Goal: Task Accomplishment & Management: Use online tool/utility

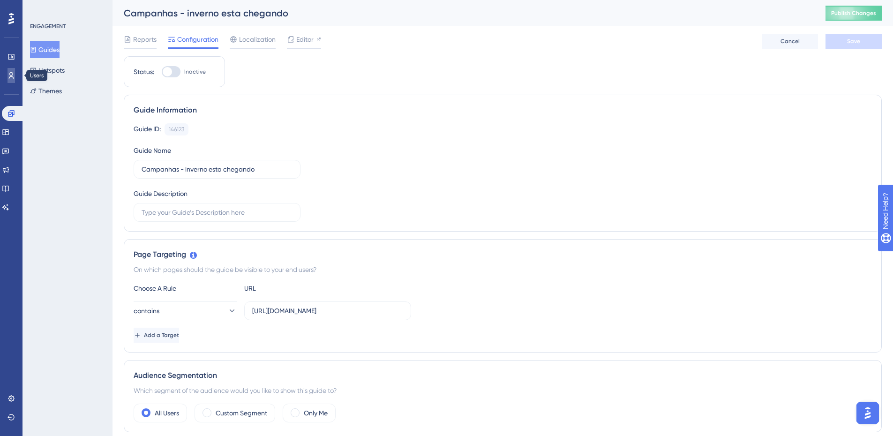
drag, startPoint x: 8, startPoint y: 73, endPoint x: 23, endPoint y: 78, distance: 15.6
click at [8, 73] on icon at bounding box center [12, 76] width 8 height 8
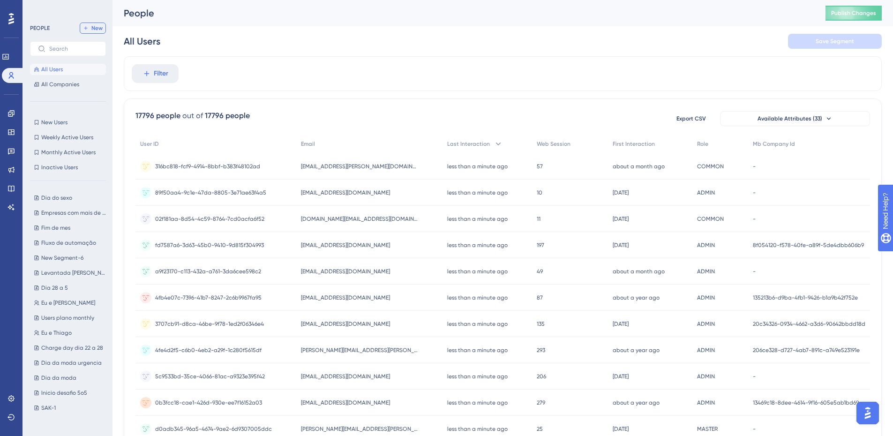
click at [98, 28] on span "New" at bounding box center [96, 28] width 11 height 8
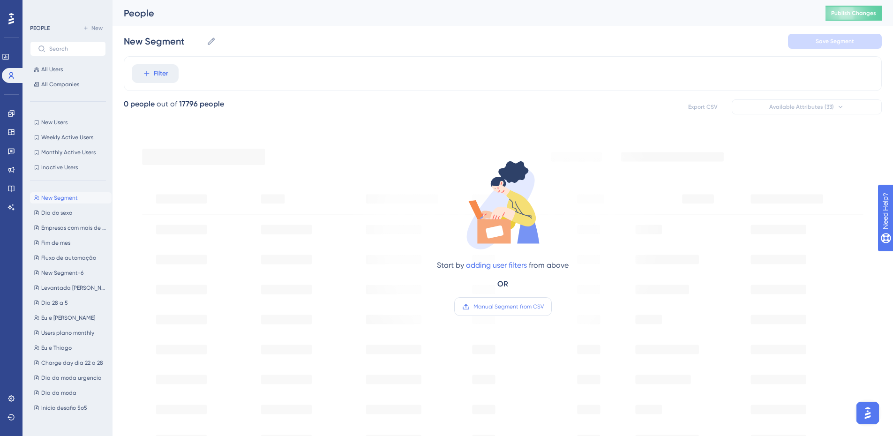
click at [529, 307] on span "Manual Segment from CSV" at bounding box center [509, 307] width 70 height 8
click at [544, 307] on input "Manual Segment from CSV" at bounding box center [544, 307] width 0 height 0
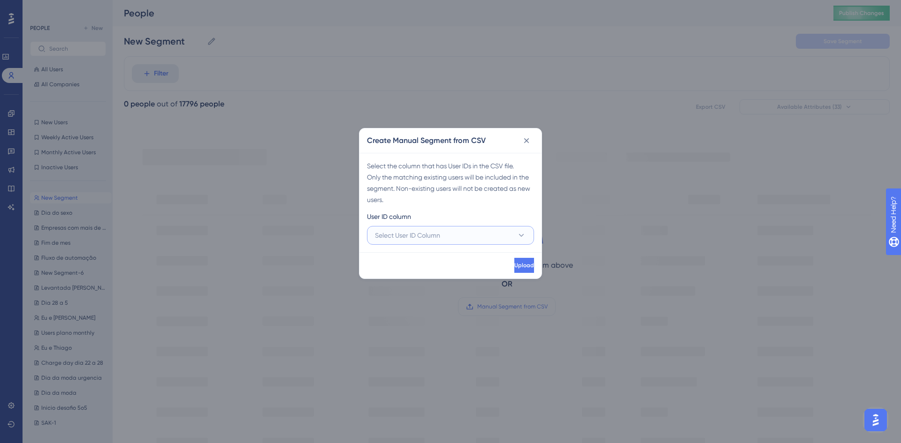
click at [424, 234] on span "Select User ID Column" at bounding box center [407, 235] width 65 height 11
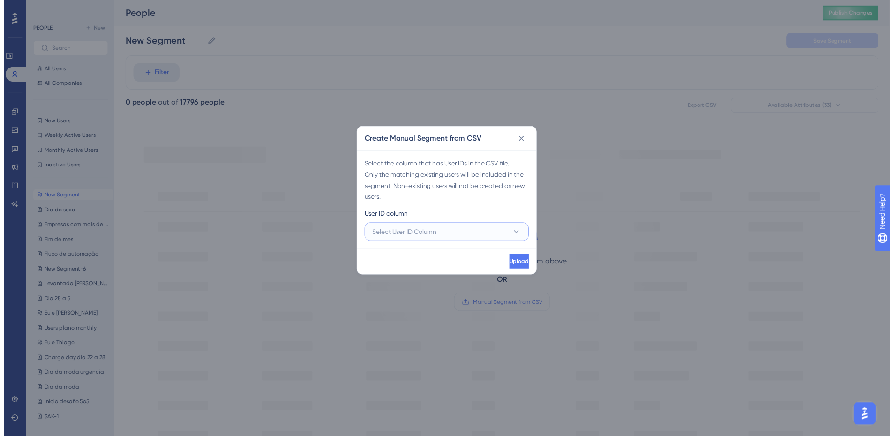
scroll to position [0, 0]
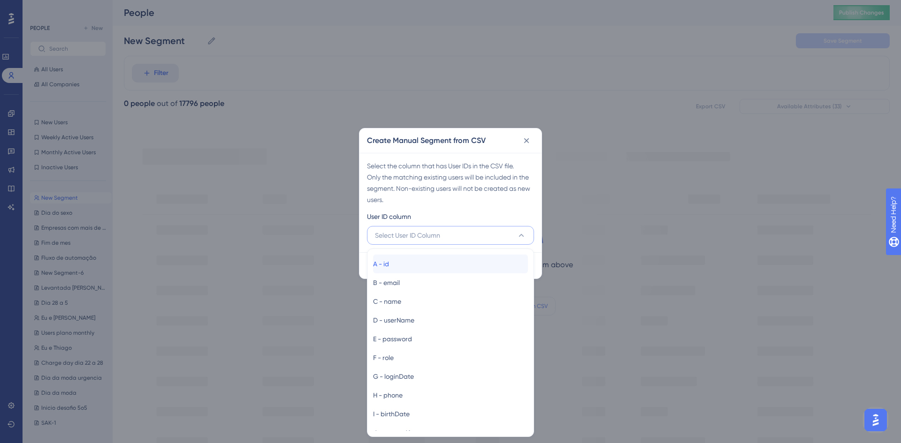
click at [438, 266] on div "A - id A - id" at bounding box center [450, 264] width 155 height 19
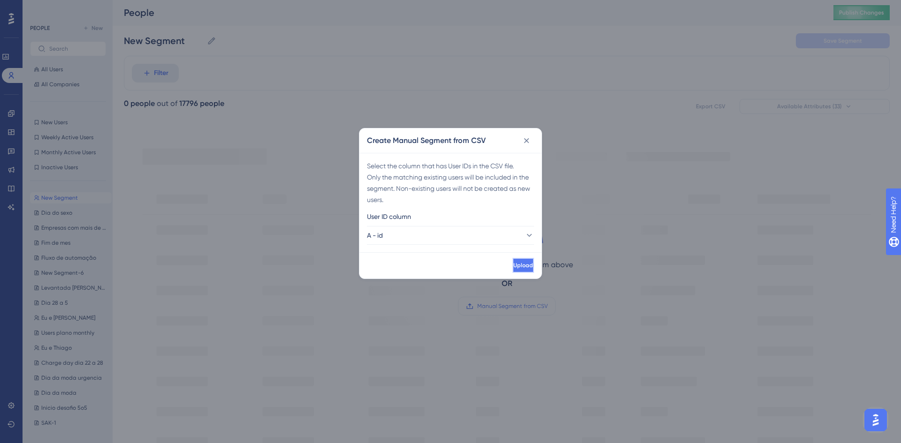
click at [529, 271] on button "Upload" at bounding box center [523, 265] width 22 height 15
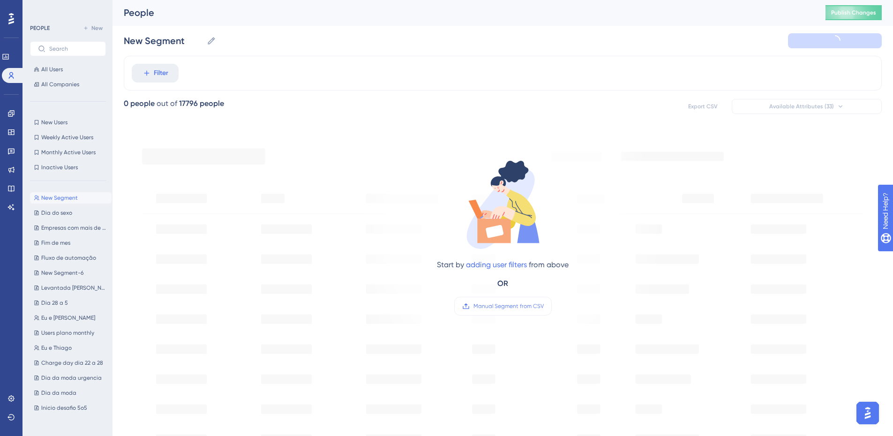
click at [156, 54] on div "New Segment New Segment" at bounding box center [503, 41] width 758 height 30
click at [162, 46] on input "New Segment" at bounding box center [163, 40] width 79 height 13
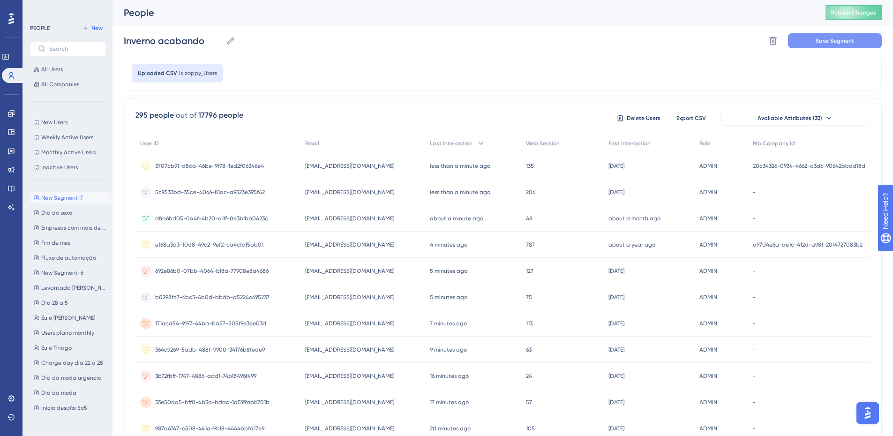
type input "Inverno acabando"
click at [829, 34] on button "Save Segment" at bounding box center [835, 40] width 94 height 15
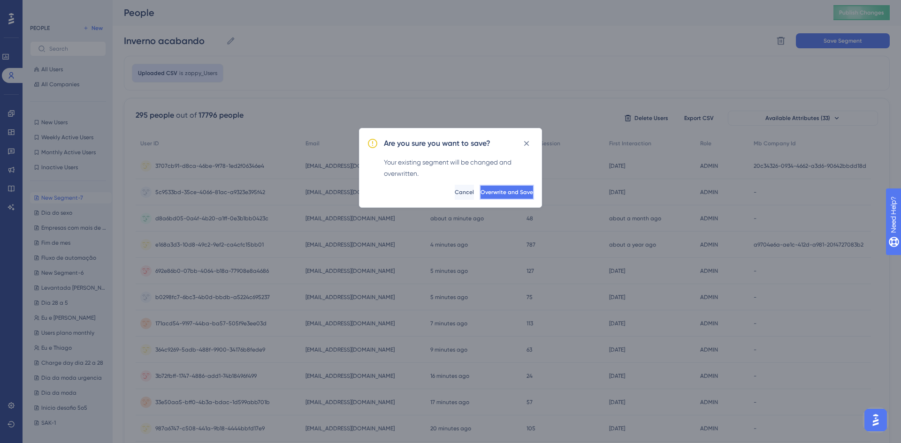
drag, startPoint x: 521, startPoint y: 189, endPoint x: 547, endPoint y: 185, distance: 27.0
click at [521, 189] on button "Overwrite and Save" at bounding box center [506, 192] width 54 height 15
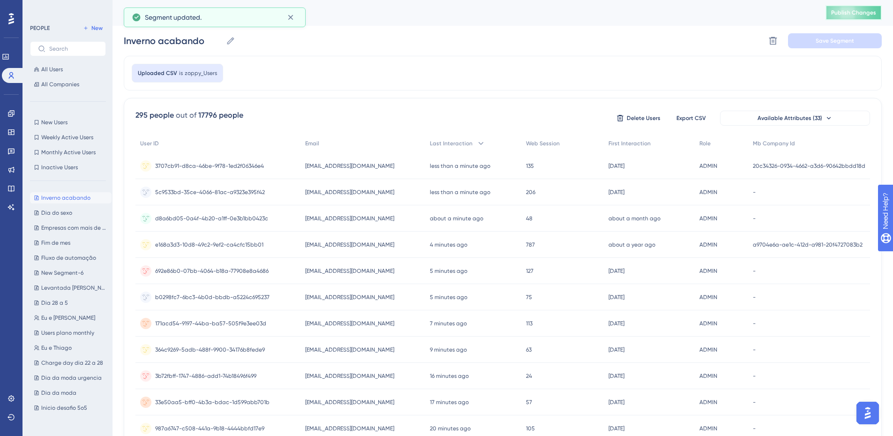
click at [863, 17] on button "Publish Changes" at bounding box center [854, 12] width 56 height 15
click at [3, 114] on div "Performance Users Engagement Widgets Feedback Product Updates Knowledge Base AI…" at bounding box center [11, 218] width 23 height 436
click at [8, 114] on link at bounding box center [12, 113] width 8 height 15
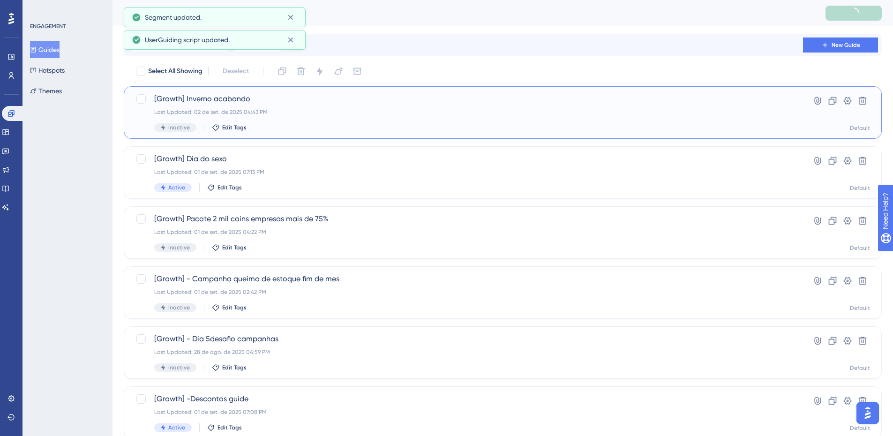
click at [304, 100] on span "[Growth] Inverno acabando" at bounding box center [465, 98] width 622 height 11
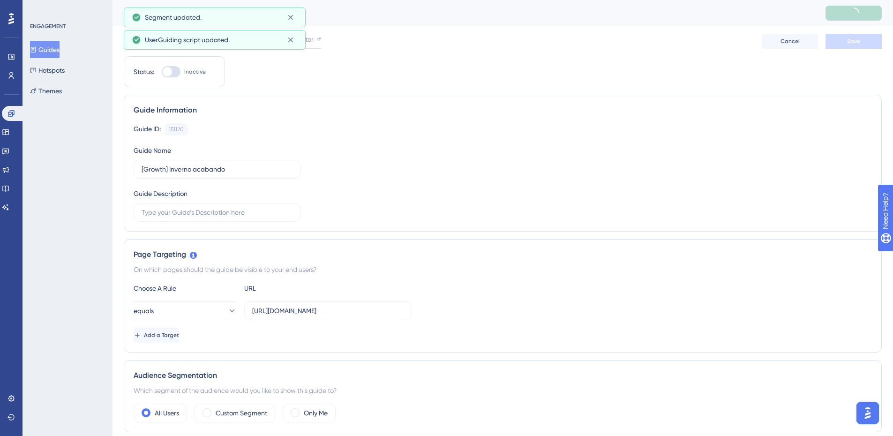
scroll to position [188, 0]
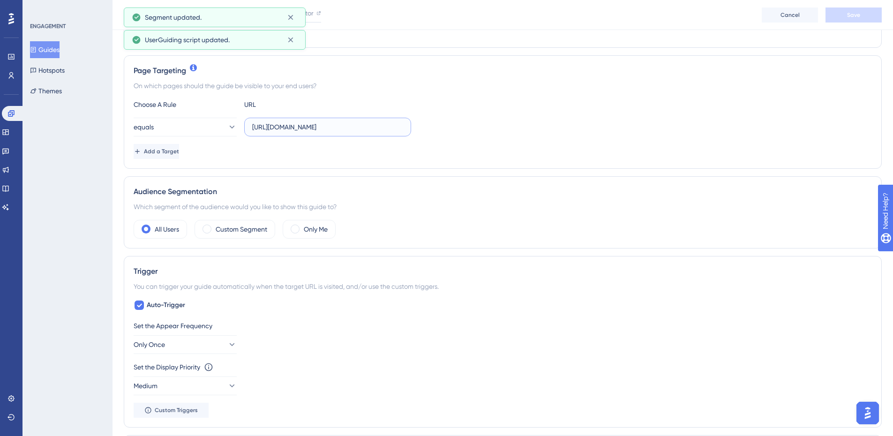
click at [361, 123] on input "[URL][DOMAIN_NAME]" at bounding box center [327, 127] width 151 height 10
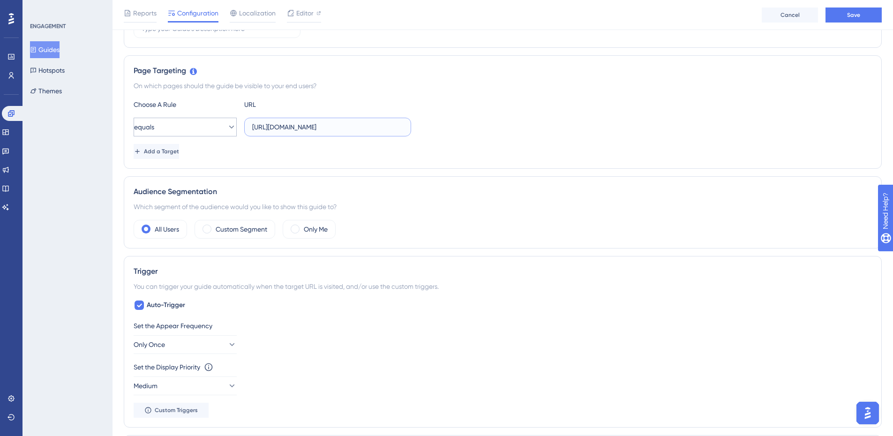
type input "[URL][DOMAIN_NAME]"
click at [206, 121] on button "equals" at bounding box center [185, 127] width 103 height 19
click at [176, 197] on div "contains contains" at bounding box center [185, 193] width 91 height 19
click at [242, 223] on div "Custom Segment" at bounding box center [235, 229] width 81 height 19
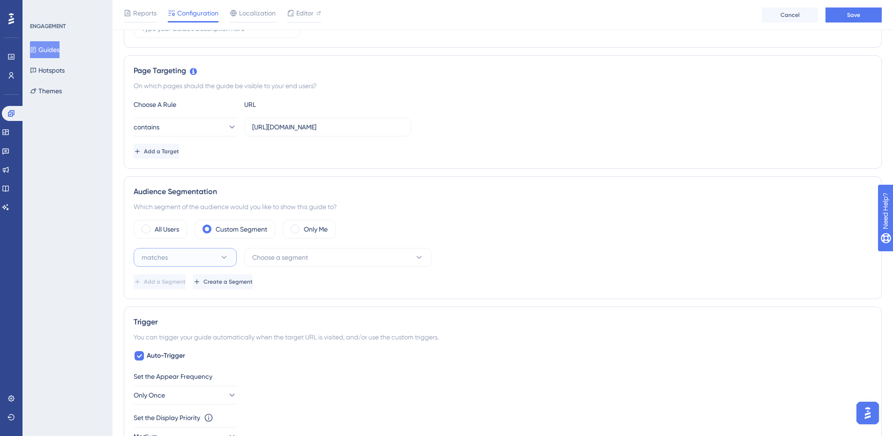
click at [225, 258] on icon at bounding box center [224, 257] width 5 height 3
click at [211, 276] on div "matches matches doesn't match doesn't match" at bounding box center [185, 296] width 103 height 50
click at [209, 278] on div "matches matches" at bounding box center [185, 286] width 91 height 19
click at [266, 266] on div "matches Choose a segment Delete Add a Segment Create a Segment" at bounding box center [503, 268] width 739 height 41
click at [272, 262] on span "Choose a segment" at bounding box center [280, 257] width 56 height 11
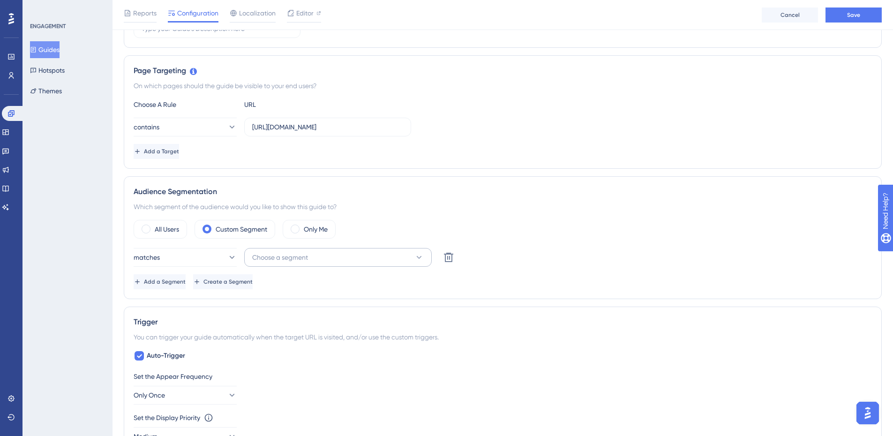
scroll to position [319, 0]
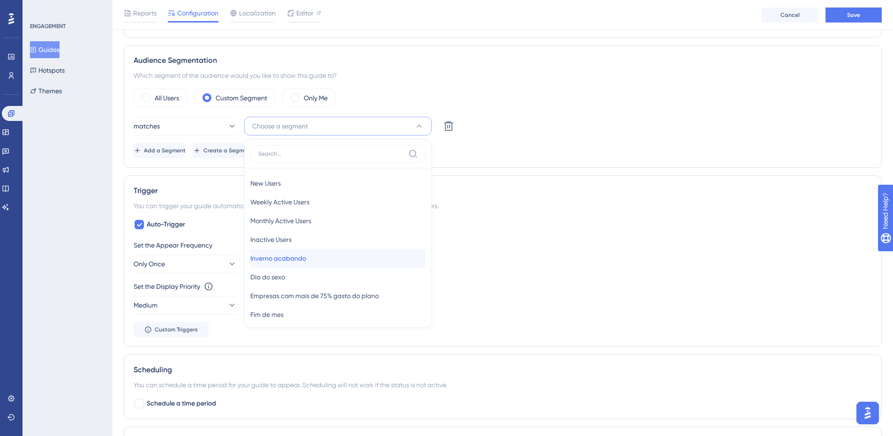
click at [323, 258] on div "Inverno acabando Inverno acabando" at bounding box center [337, 258] width 175 height 19
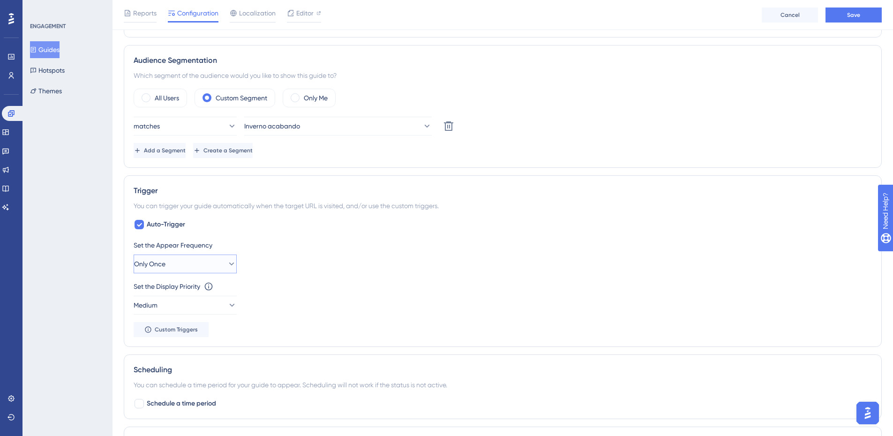
click at [218, 256] on button "Only Once" at bounding box center [185, 264] width 103 height 19
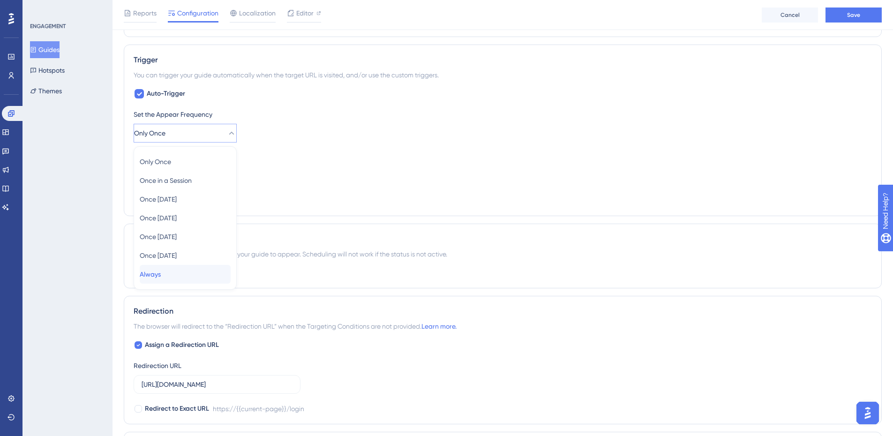
click at [175, 270] on div "Always Always" at bounding box center [185, 274] width 91 height 19
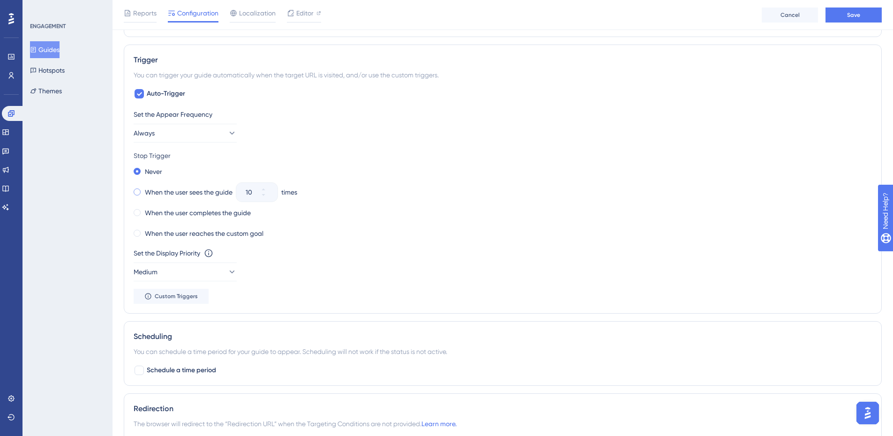
click at [169, 198] on div "When the user sees the guide" at bounding box center [183, 192] width 99 height 13
click at [274, 200] on button "10" at bounding box center [269, 196] width 17 height 9
click at [274, 200] on button "9" at bounding box center [269, 196] width 17 height 9
click at [274, 200] on button "8" at bounding box center [269, 196] width 17 height 9
click at [274, 200] on button "7" at bounding box center [269, 196] width 17 height 9
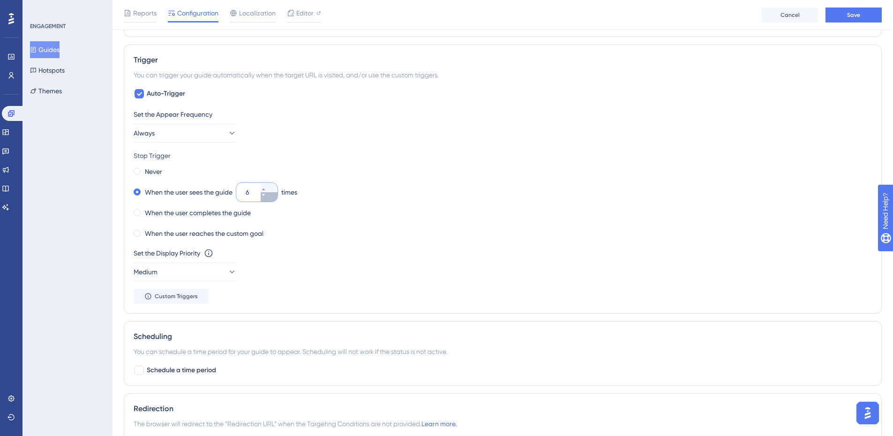
click at [274, 200] on button "6" at bounding box center [269, 196] width 17 height 9
click at [274, 200] on button "5" at bounding box center [269, 196] width 17 height 9
click at [274, 200] on button "4" at bounding box center [269, 196] width 17 height 9
click at [274, 200] on button "3" at bounding box center [269, 196] width 17 height 9
type input "2"
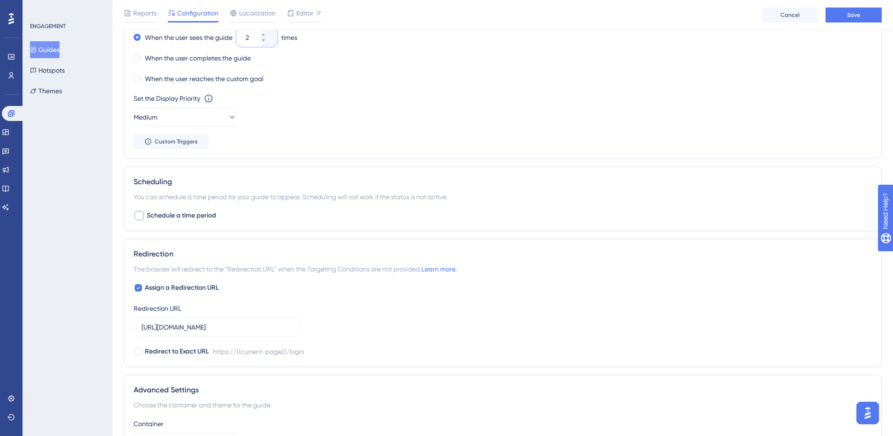
scroll to position [637, 0]
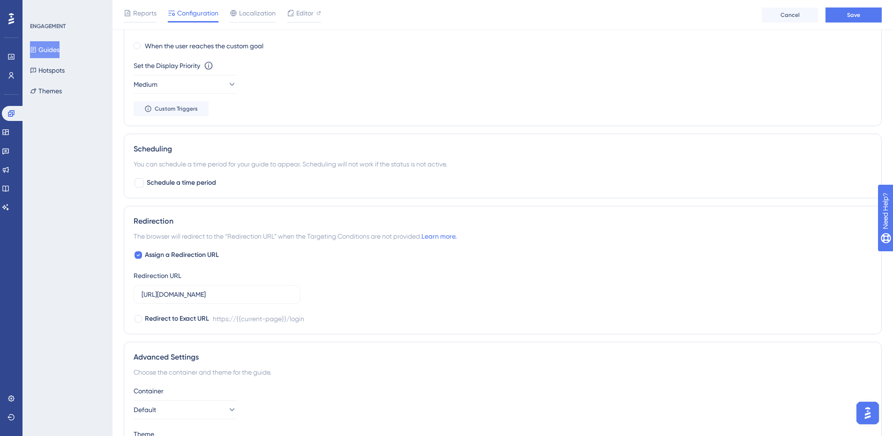
drag, startPoint x: 150, startPoint y: 184, endPoint x: 155, endPoint y: 193, distance: 10.1
click at [150, 185] on span "Schedule a time period" at bounding box center [181, 182] width 69 height 11
checkbox input "true"
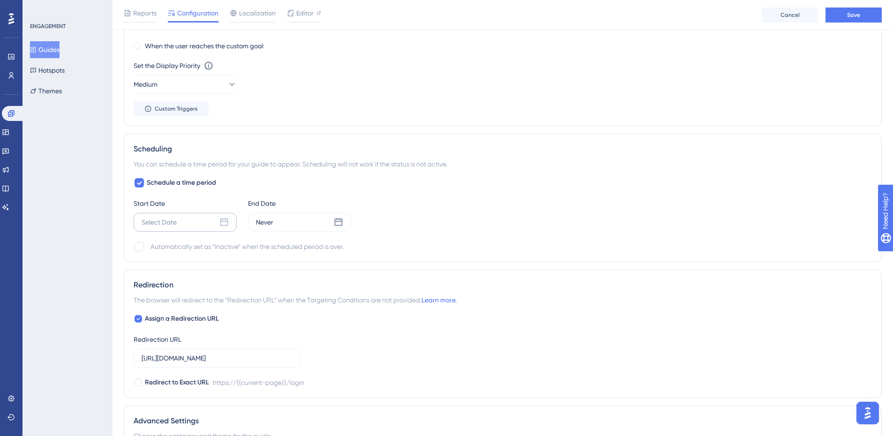
click at [182, 222] on div "Select Date" at bounding box center [185, 222] width 103 height 19
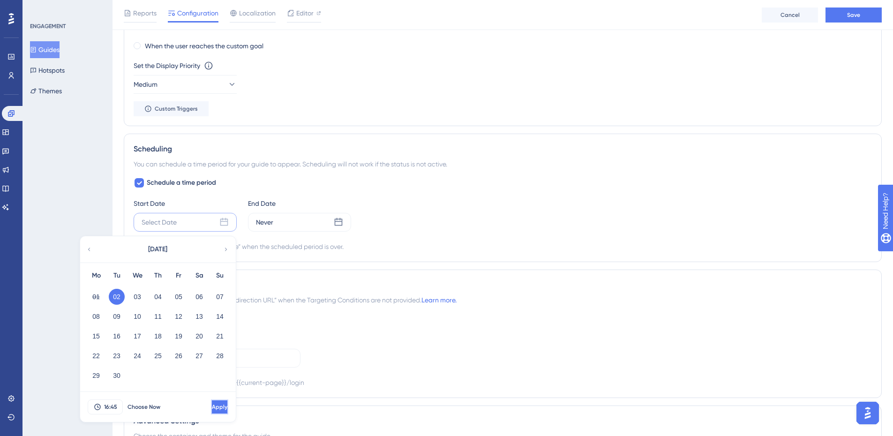
click at [211, 411] on button "Apply" at bounding box center [219, 407] width 17 height 15
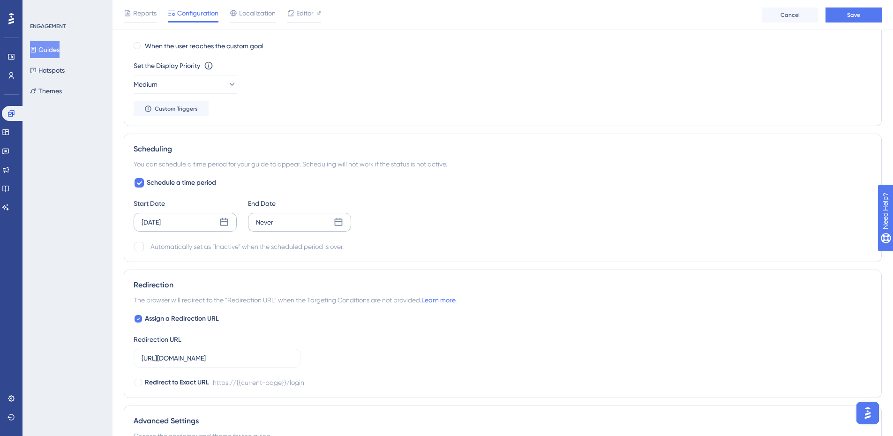
click at [292, 224] on div "Never" at bounding box center [299, 222] width 103 height 19
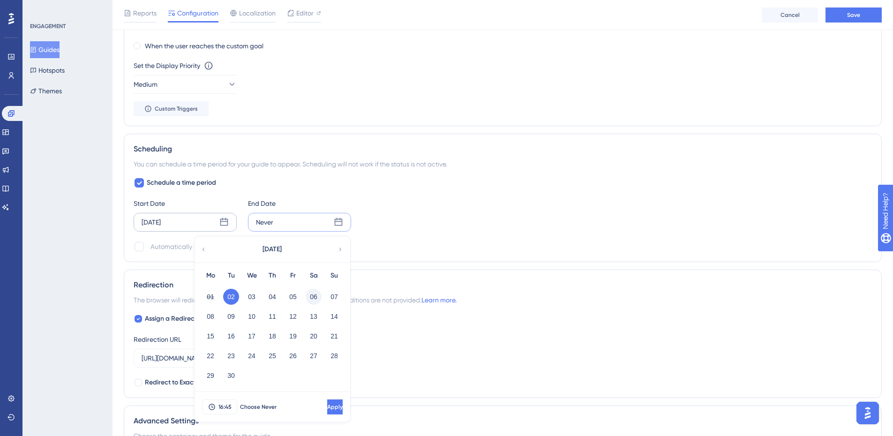
click at [314, 299] on button "06" at bounding box center [314, 297] width 16 height 16
drag, startPoint x: 311, startPoint y: 409, endPoint x: 241, endPoint y: 355, distance: 88.3
click at [326, 408] on button "Apply" at bounding box center [334, 407] width 17 height 15
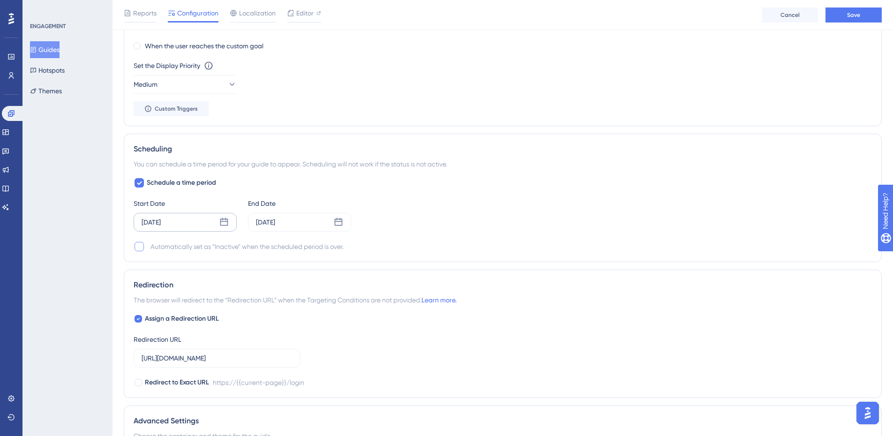
click at [137, 242] on div at bounding box center [139, 246] width 9 height 9
checkbox input "true"
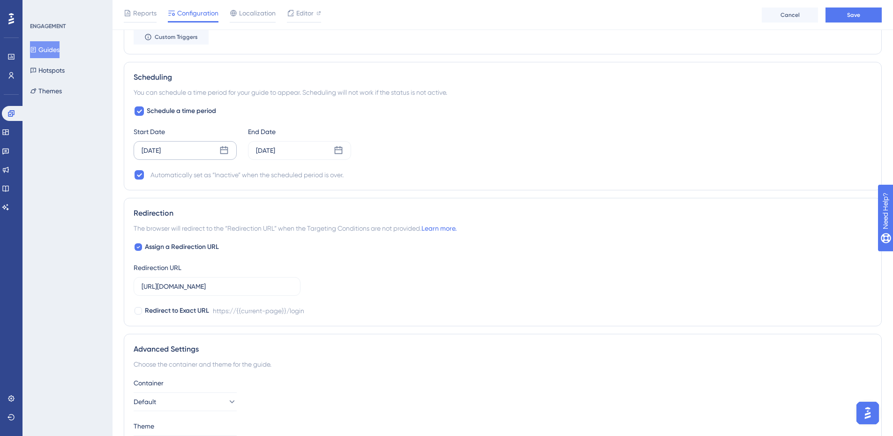
scroll to position [731, 0]
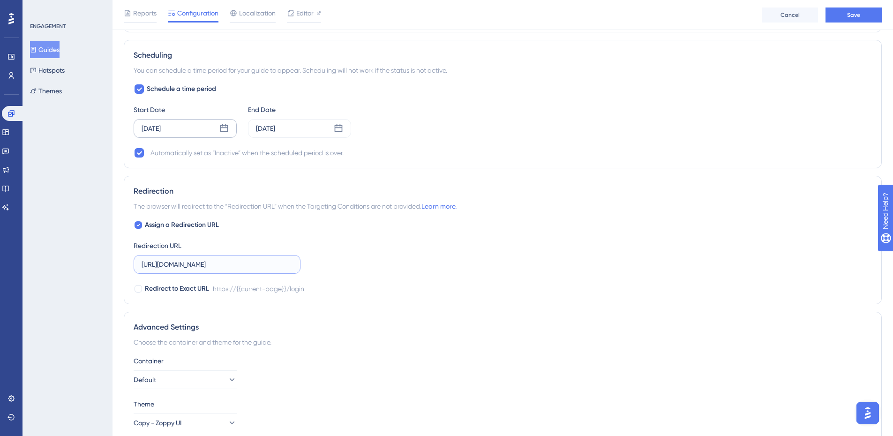
click at [235, 266] on input "[URL][DOMAIN_NAME]" at bounding box center [217, 264] width 151 height 10
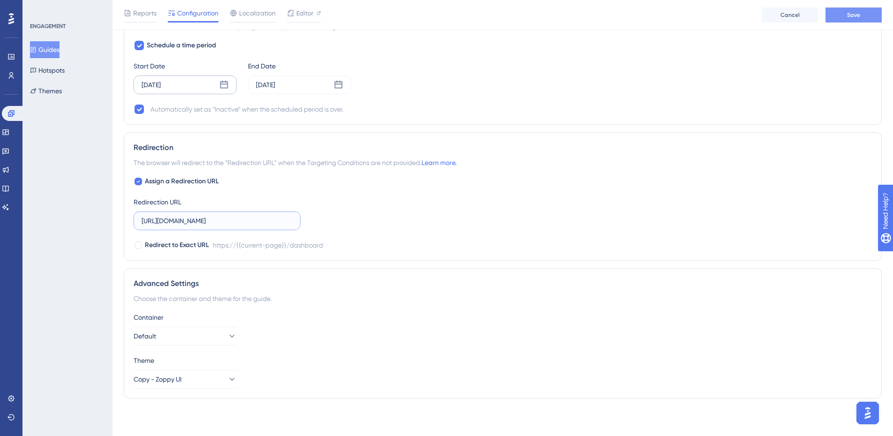
type input "[URL][DOMAIN_NAME]"
click at [837, 17] on button "Save" at bounding box center [854, 15] width 56 height 15
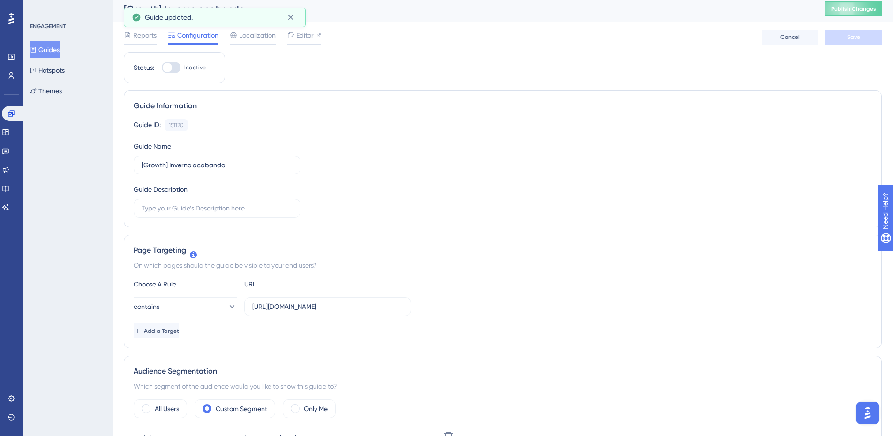
scroll to position [0, 0]
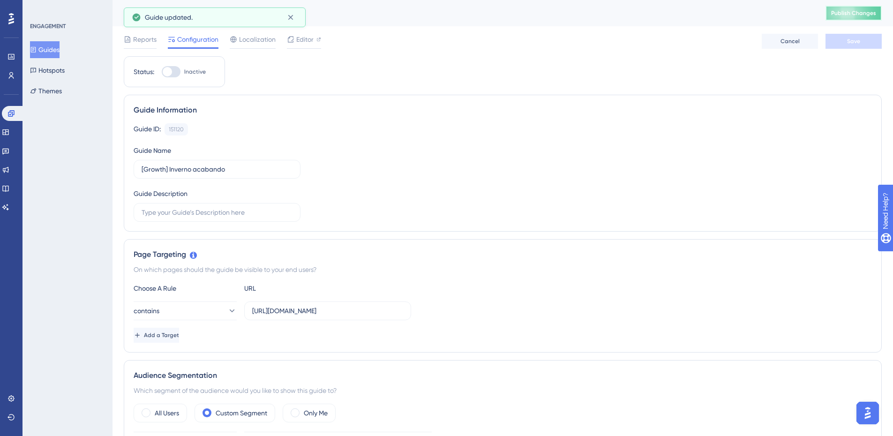
click at [855, 9] on span "Publish Changes" at bounding box center [854, 13] width 45 height 8
click at [295, 13] on button at bounding box center [290, 17] width 15 height 15
click at [60, 51] on button "Guides" at bounding box center [45, 49] width 30 height 17
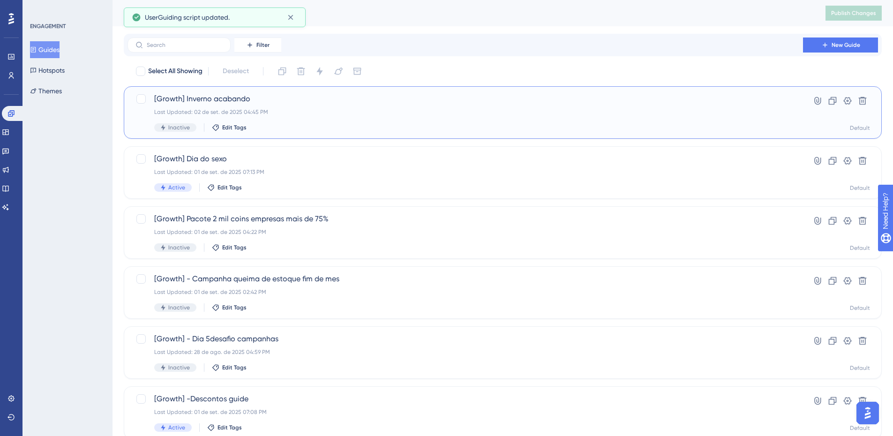
click at [635, 92] on div "[Growth] Inverno acabando Last Updated: 02 de set. de 2025 04:45 PM Inactive Ed…" at bounding box center [503, 112] width 758 height 53
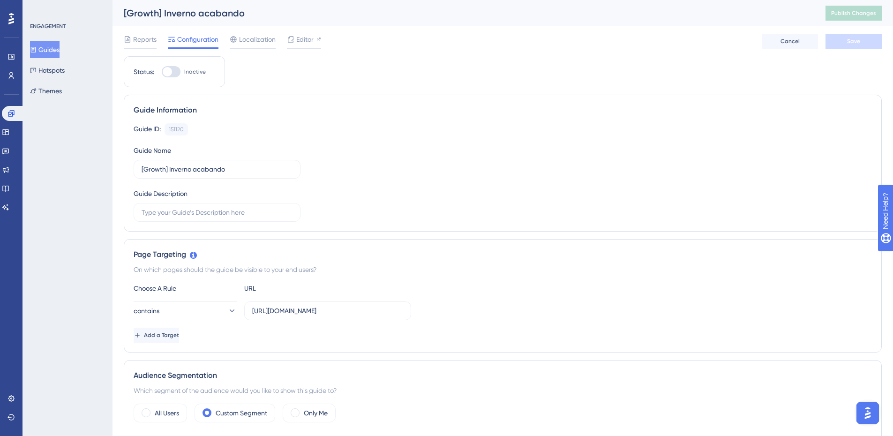
click at [168, 66] on div at bounding box center [171, 71] width 19 height 11
click at [162, 72] on input "Inactive" at bounding box center [161, 72] width 0 height 0
checkbox input "true"
click at [842, 46] on button "Save" at bounding box center [854, 41] width 56 height 15
click at [859, 18] on button "Publish Changes" at bounding box center [854, 13] width 56 height 15
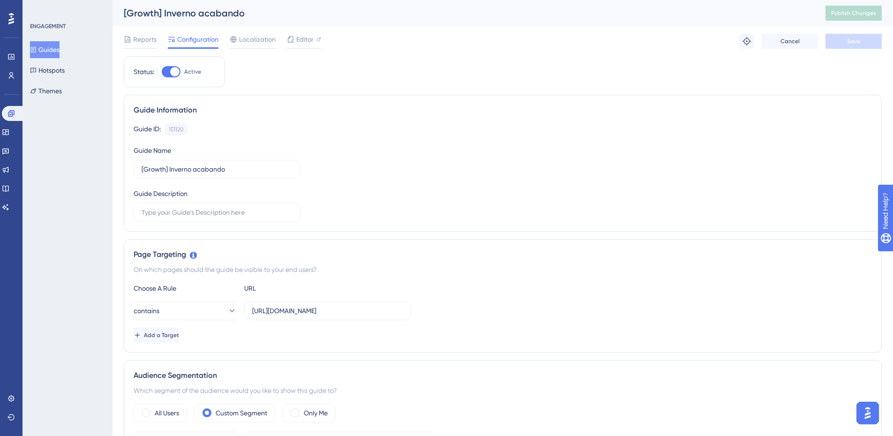
click at [42, 46] on button "Guides" at bounding box center [45, 49] width 30 height 17
